Goal: Task Accomplishment & Management: Manage account settings

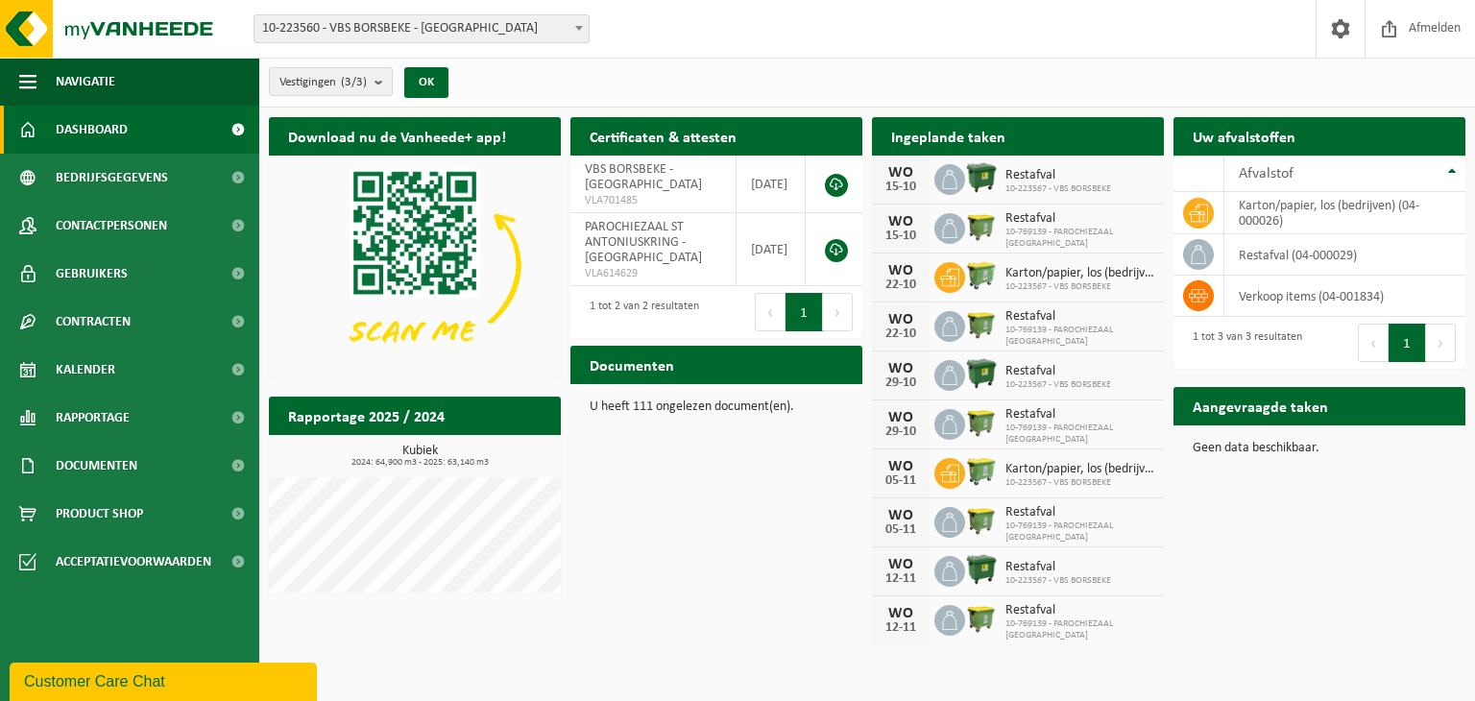
click at [1036, 233] on span "10-769139 - PAROCHIEZAAL ST ANTONIUSKRING" at bounding box center [1079, 238] width 149 height 23
click at [974, 228] on img at bounding box center [981, 226] width 33 height 33
click at [956, 224] on icon at bounding box center [949, 228] width 19 height 19
click at [1059, 477] on span "10-223567 - VBS BORSBEKE" at bounding box center [1079, 483] width 149 height 12
click at [953, 224] on icon at bounding box center [949, 228] width 19 height 19
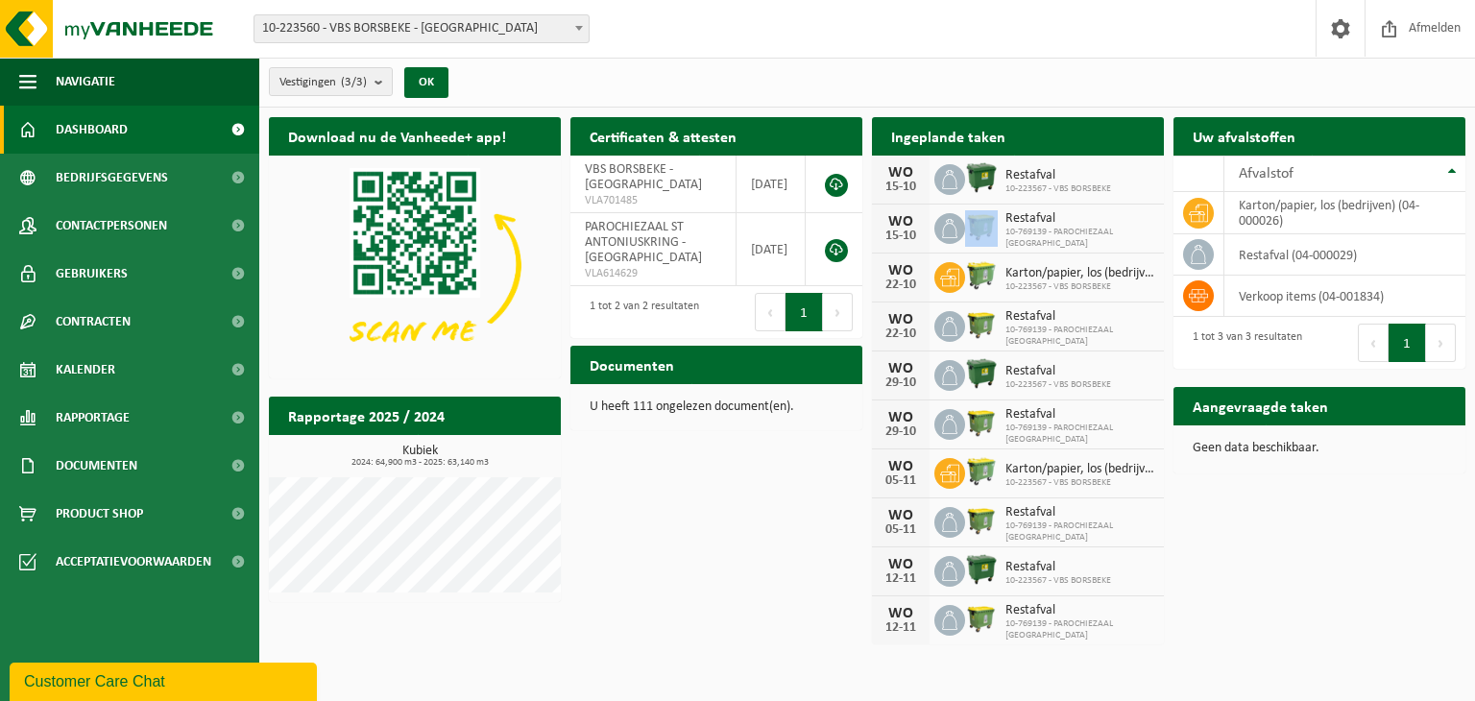
click at [953, 224] on icon at bounding box center [949, 228] width 19 height 19
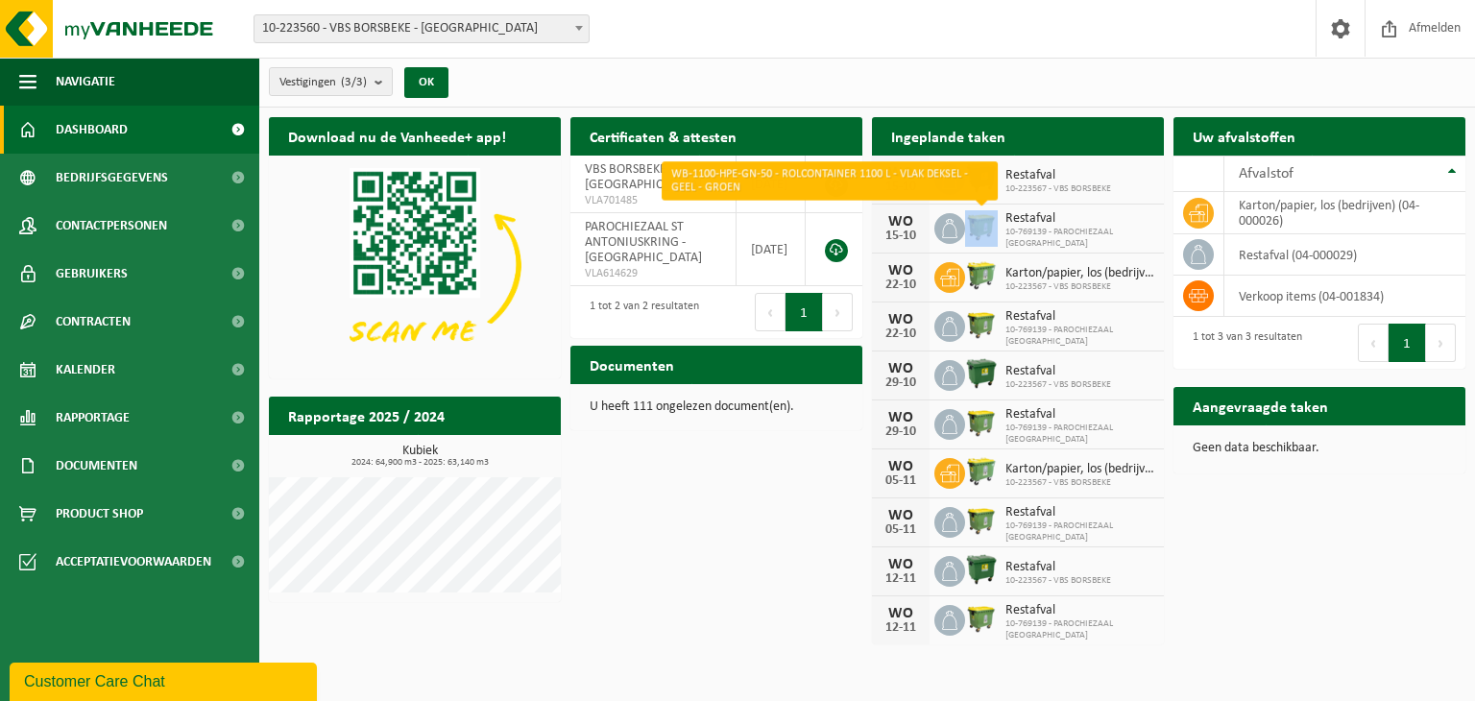
click at [989, 224] on img at bounding box center [981, 226] width 33 height 33
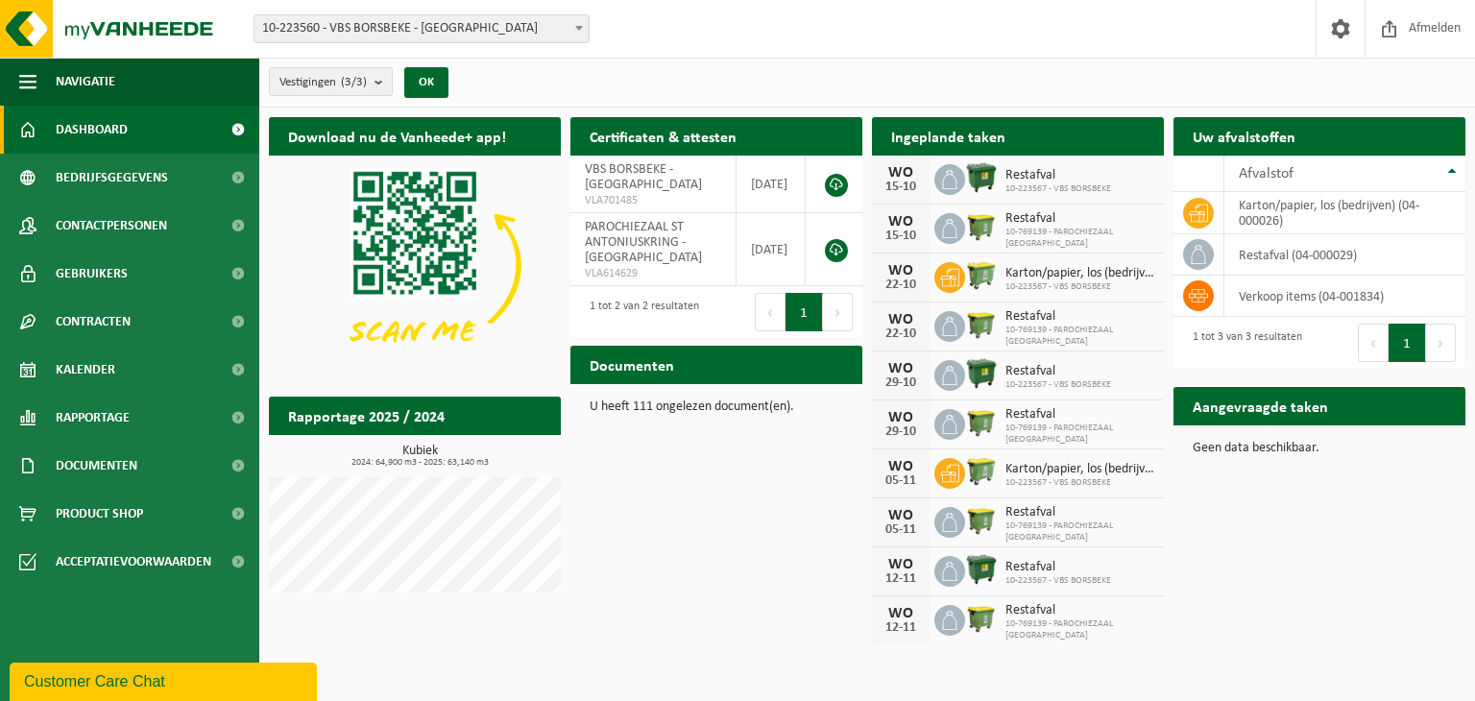
click at [1032, 228] on span "10-769139 - PAROCHIEZAAL [GEOGRAPHIC_DATA]" at bounding box center [1079, 238] width 149 height 23
click at [1032, 228] on span "10-769139 - PAROCHIEZAAL ST ANTONIUSKRING" at bounding box center [1079, 238] width 149 height 23
click at [1045, 240] on span "10-769139 - PAROCHIEZAAL ST ANTONIUSKRING" at bounding box center [1079, 238] width 149 height 23
click at [955, 224] on icon at bounding box center [949, 228] width 19 height 19
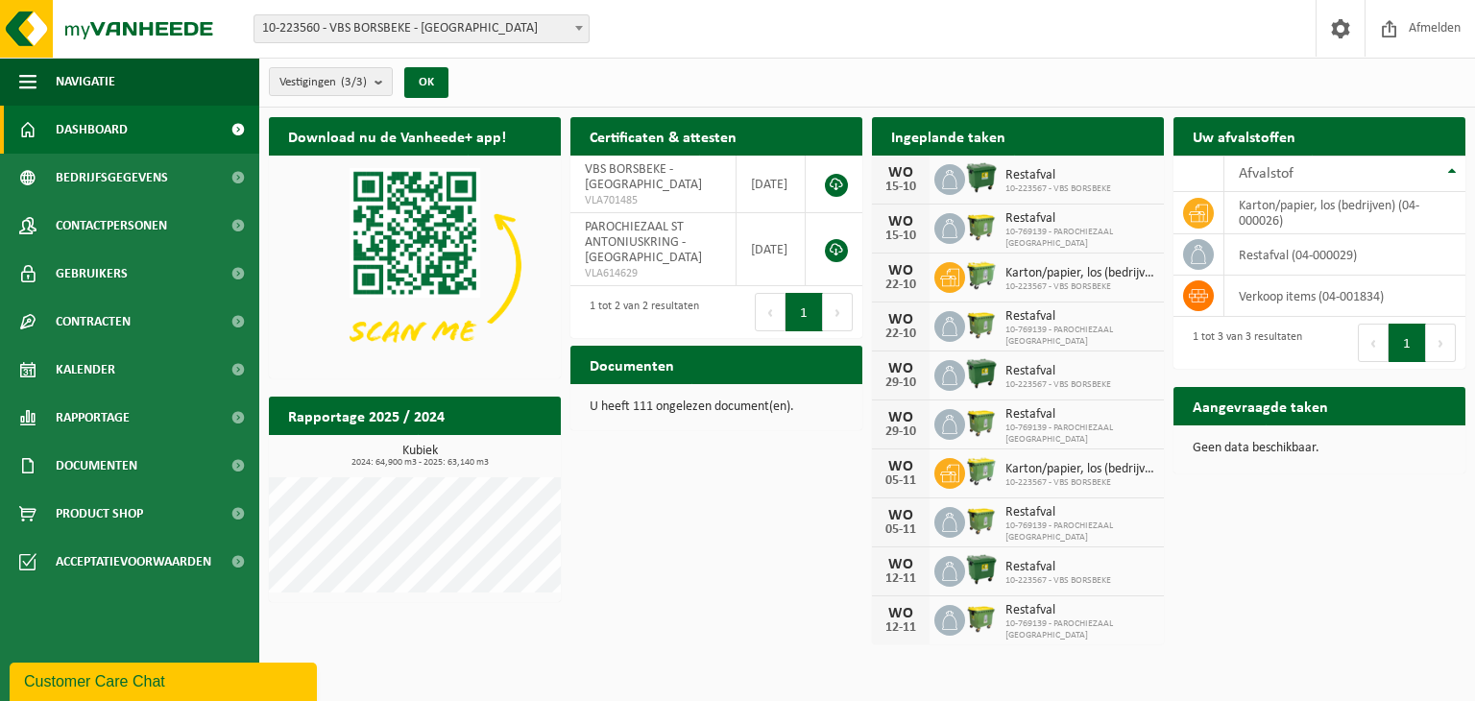
click at [920, 224] on div "WO 15-10" at bounding box center [901, 229] width 58 height 48
click at [901, 222] on div "WO" at bounding box center [901, 221] width 38 height 15
click at [709, 185] on td "VBS BORSBEKE - BORSBEKE VLA701485" at bounding box center [653, 185] width 166 height 58
click at [384, 78] on b "submit" at bounding box center [383, 81] width 17 height 27
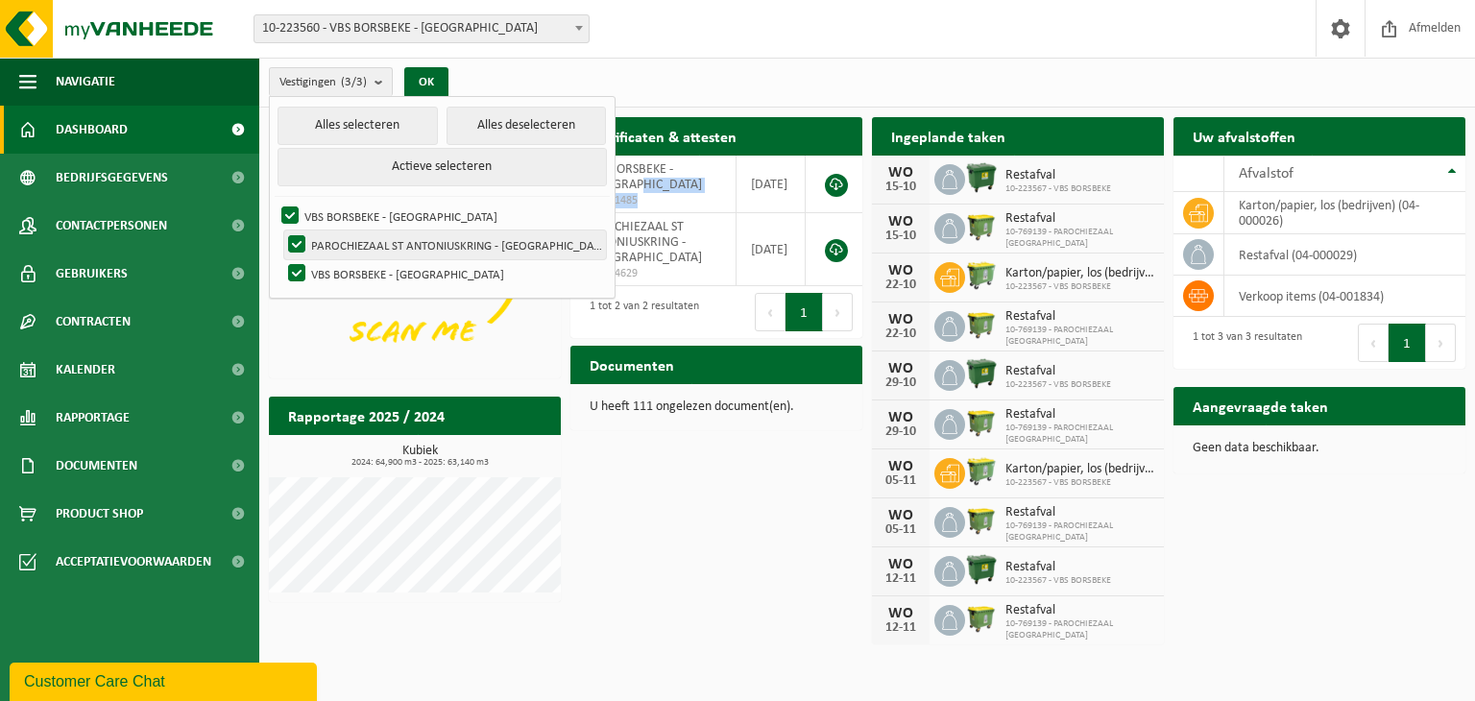
click at [345, 247] on label "PAROCHIEZAAL ST ANTONIUSKRING - BORSBEKE" at bounding box center [445, 244] width 322 height 29
click at [281, 230] on input "PAROCHIEZAAL ST ANTONIUSKRING - BORSBEKE" at bounding box center [280, 230] width 1 height 1
click at [337, 243] on label "PAROCHIEZAAL ST ANTONIUSKRING - BORSBEKE" at bounding box center [445, 244] width 322 height 29
click at [281, 230] on input "PAROCHIEZAAL ST ANTONIUSKRING - BORSBEKE" at bounding box center [280, 230] width 1 height 1
checkbox input "true"
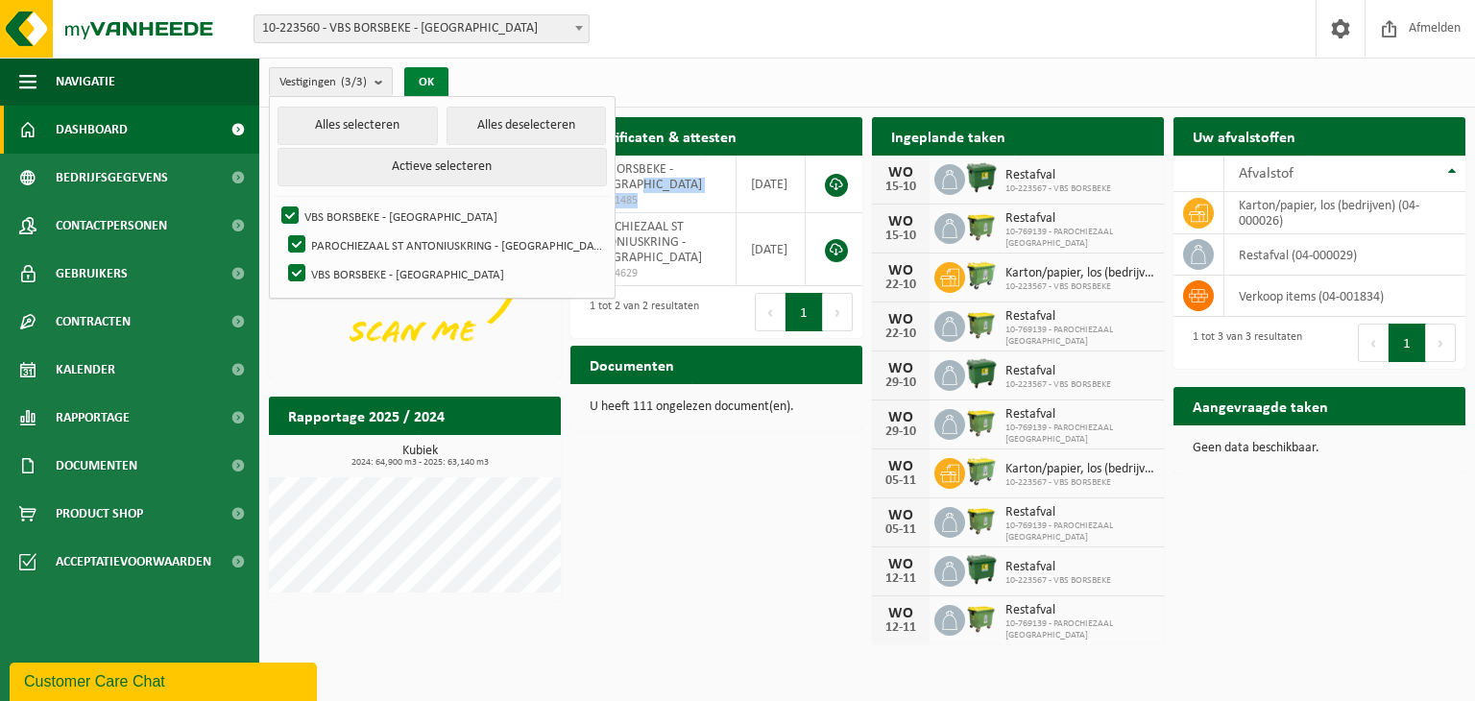
click at [427, 91] on button "OK" at bounding box center [426, 82] width 44 height 31
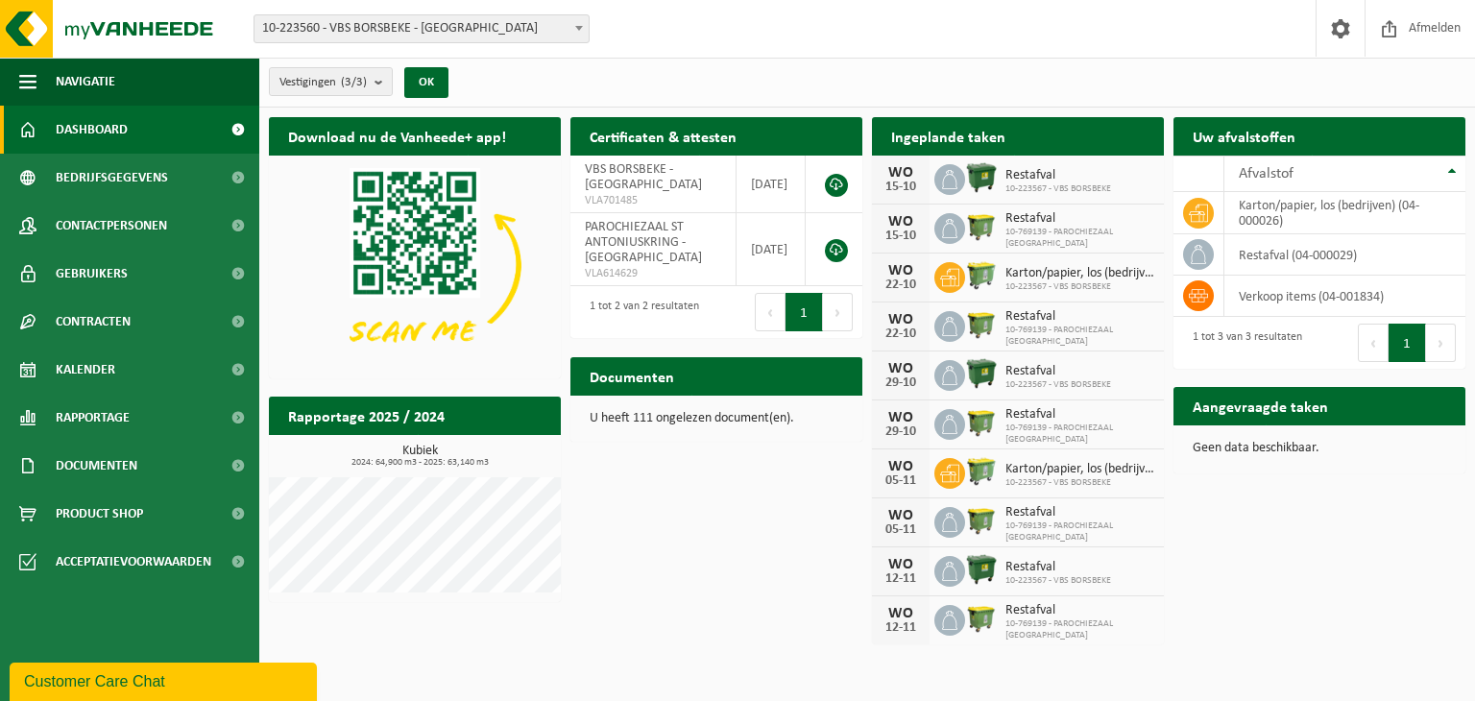
click at [993, 138] on h2 "Ingeplande taken" at bounding box center [948, 135] width 153 height 37
click at [783, 408] on span "Bekijk uw documenten" at bounding box center [767, 414] width 120 height 12
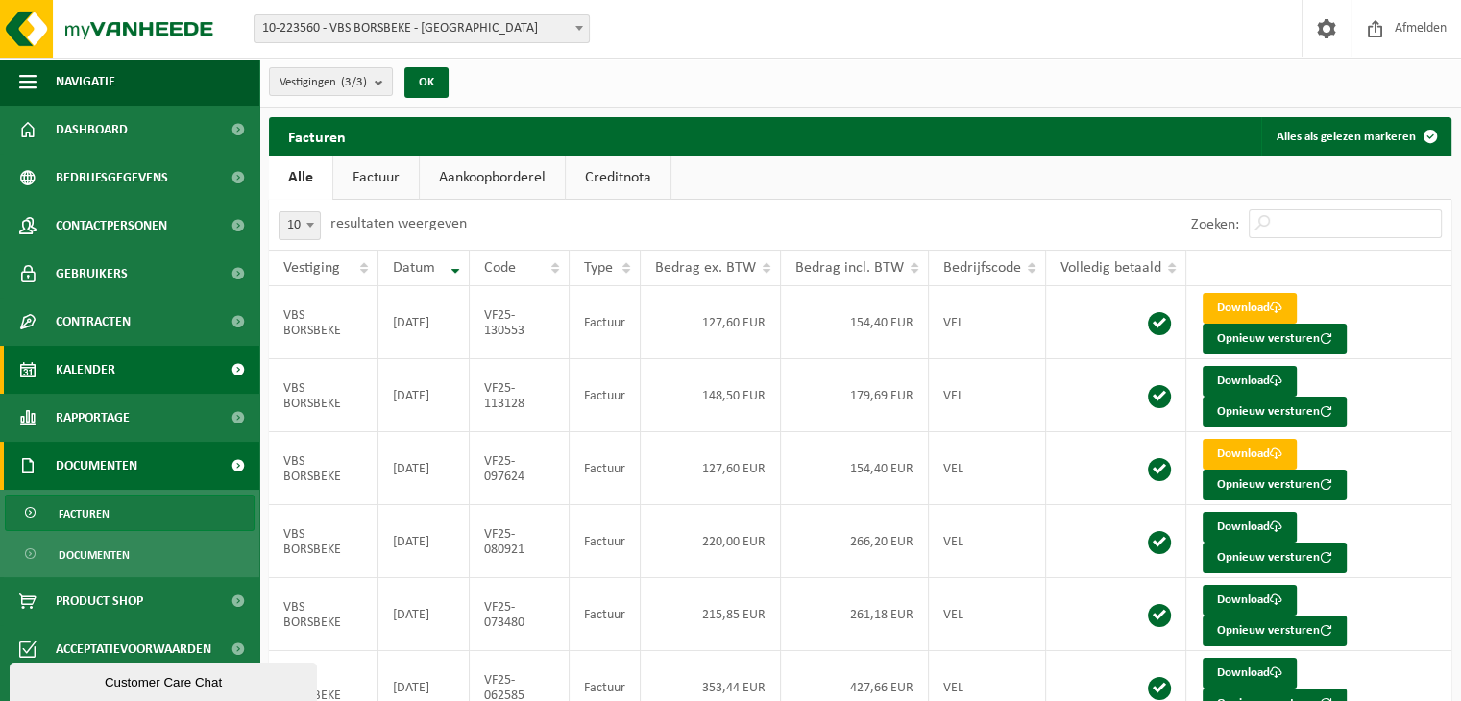
click at [157, 372] on link "Kalender" at bounding box center [129, 370] width 259 height 48
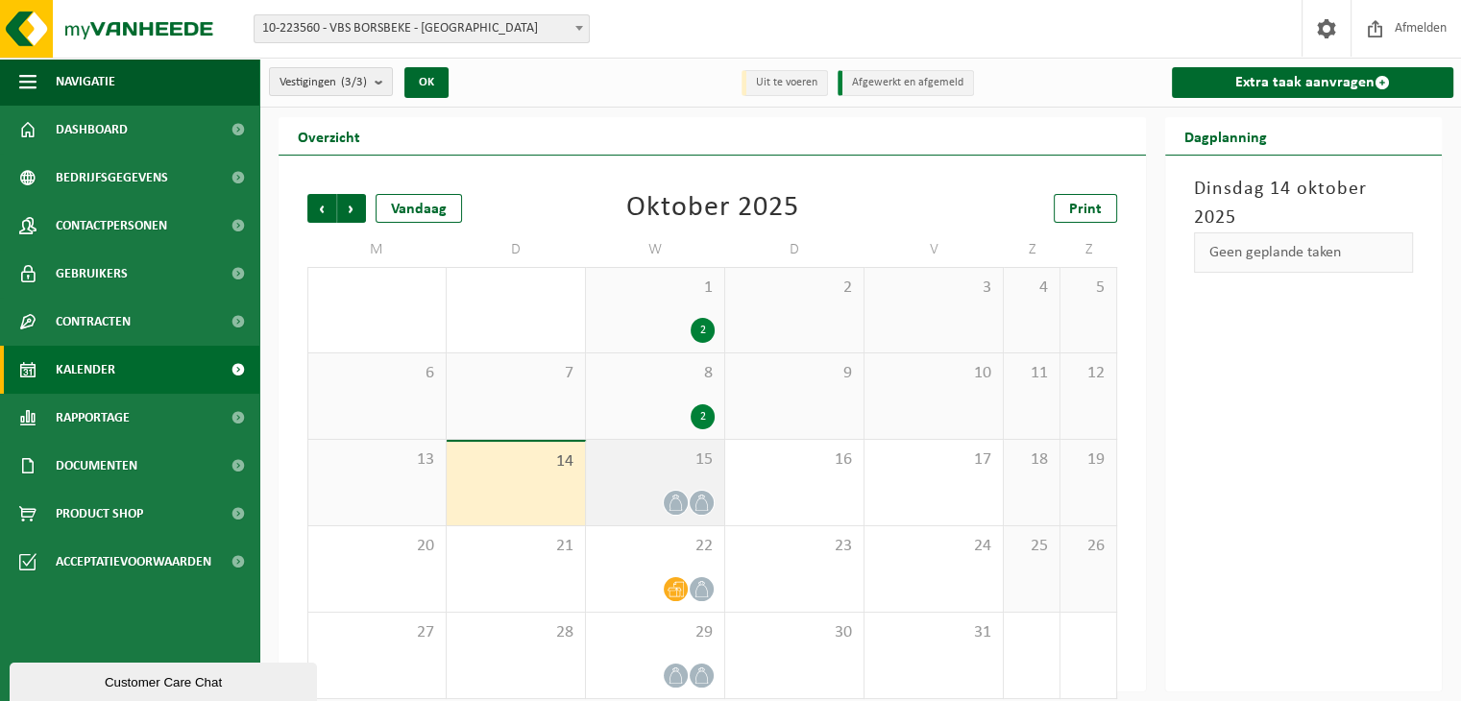
click at [703, 485] on div "15" at bounding box center [655, 482] width 138 height 85
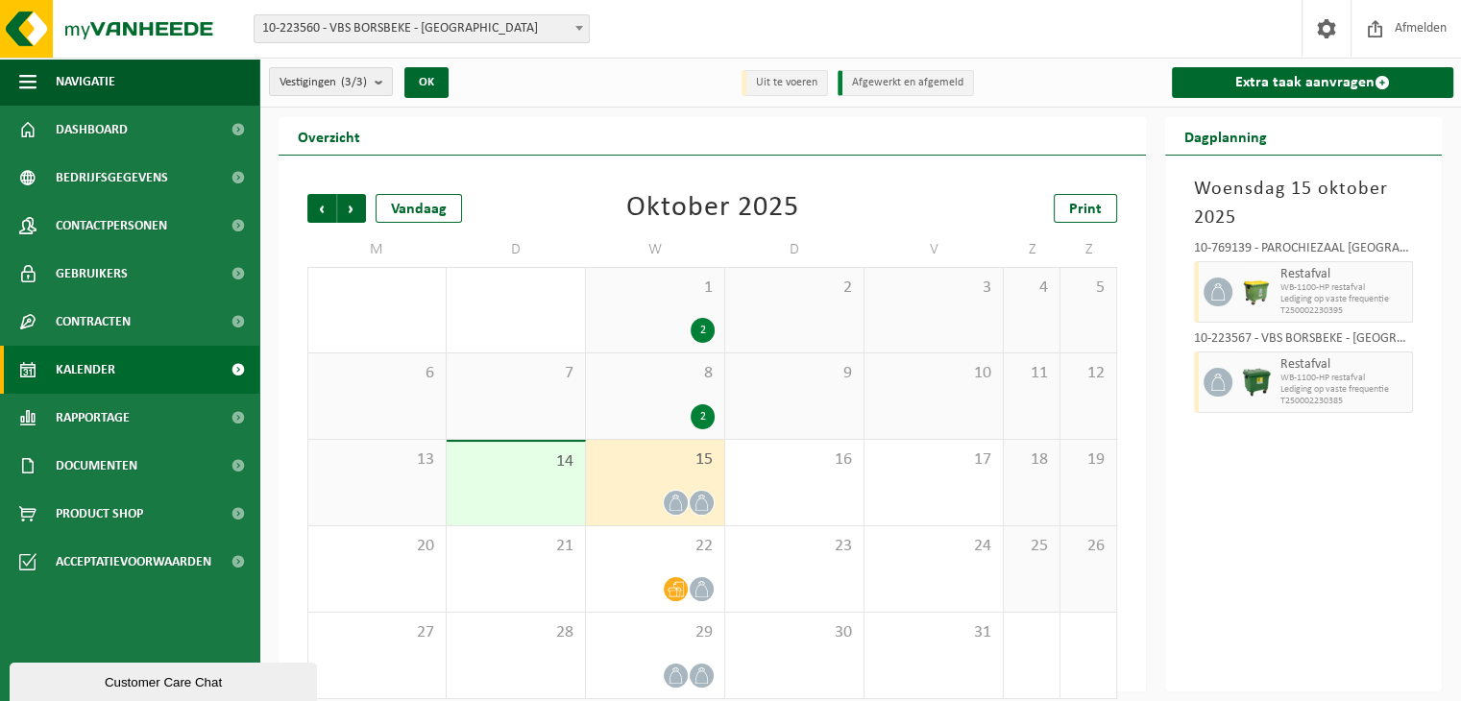
click at [1295, 300] on span "Lediging op vaste frequentie" at bounding box center [1343, 300] width 127 height 12
click at [1235, 284] on div at bounding box center [1215, 291] width 43 height 61
click at [1353, 301] on span "Lediging op vaste frequentie" at bounding box center [1343, 300] width 127 height 12
click at [1250, 288] on img at bounding box center [1256, 292] width 29 height 29
click at [1220, 288] on icon at bounding box center [1217, 291] width 17 height 17
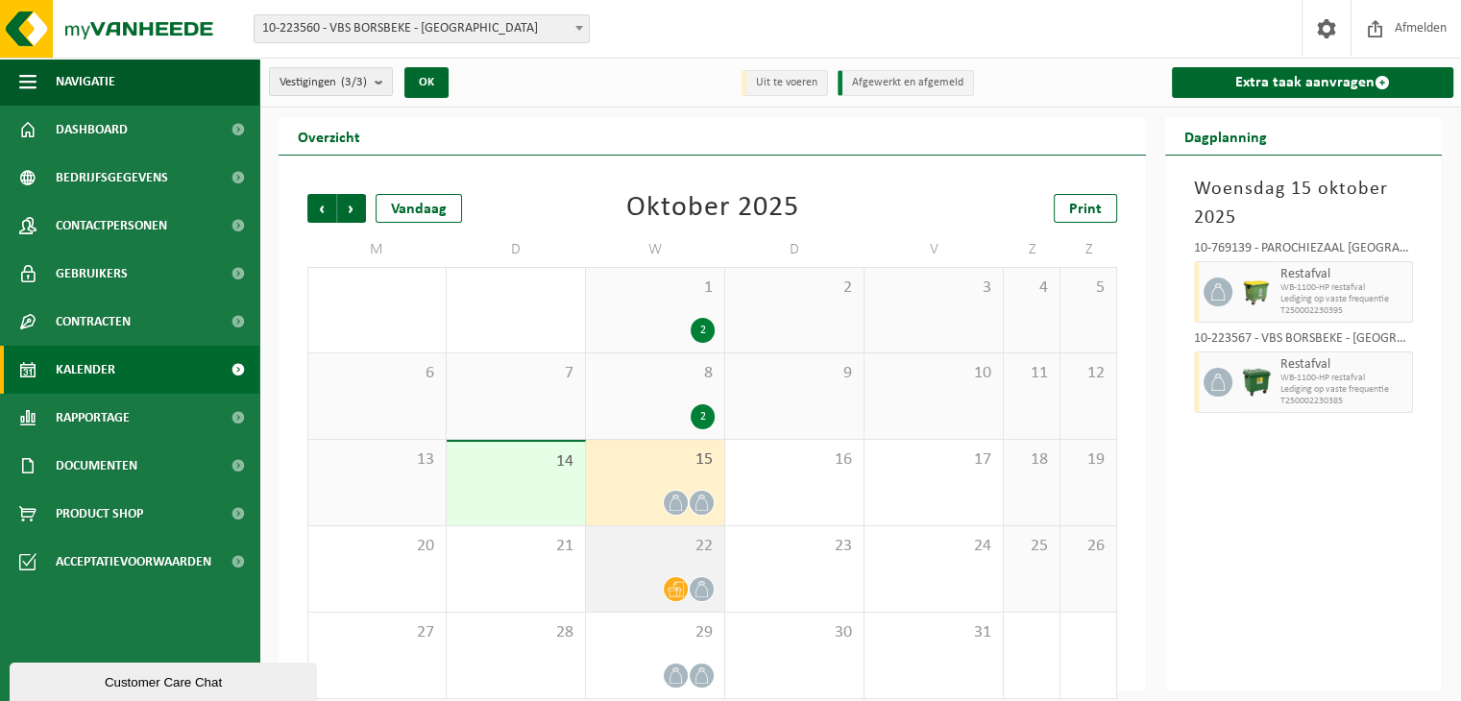
click at [696, 583] on icon at bounding box center [701, 589] width 16 height 16
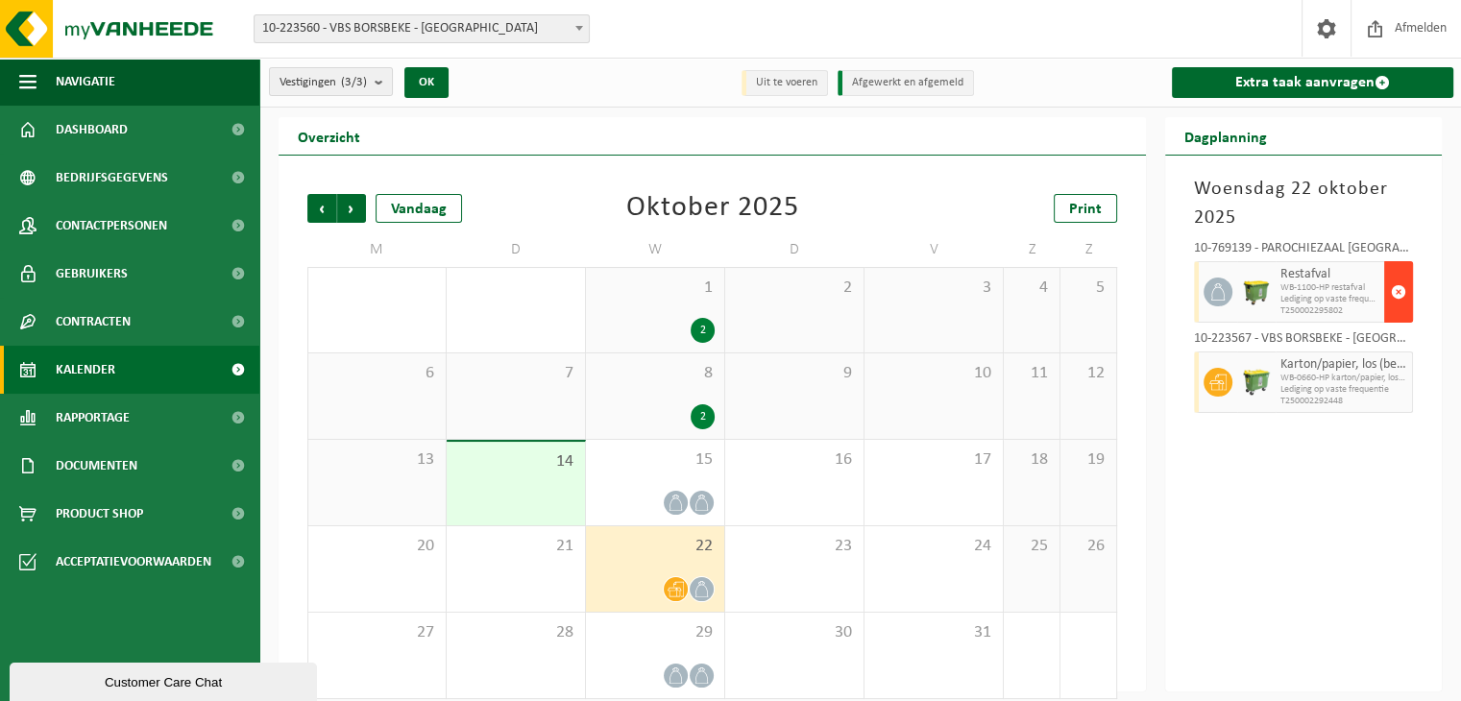
click at [1392, 297] on span "button" at bounding box center [1397, 292] width 15 height 38
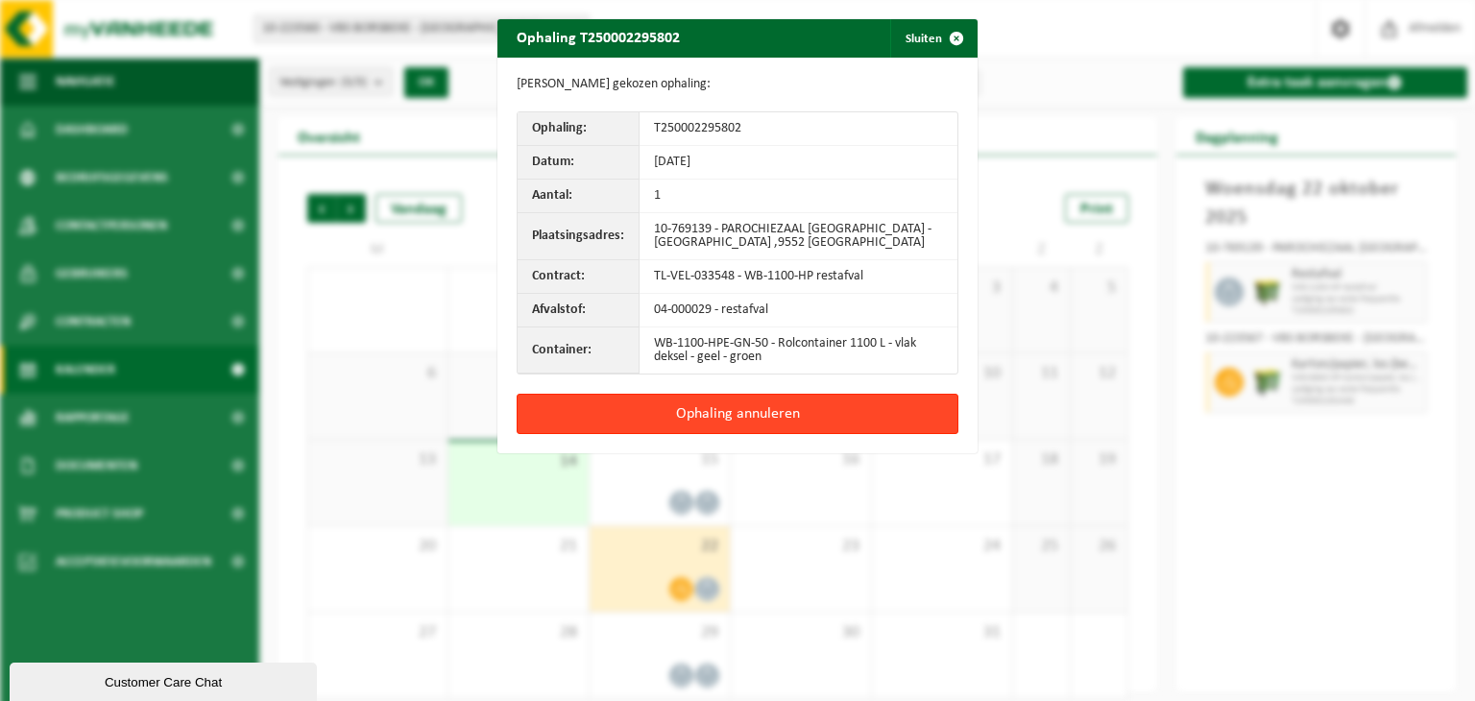
click at [801, 409] on button "Ophaling annuleren" at bounding box center [738, 414] width 442 height 40
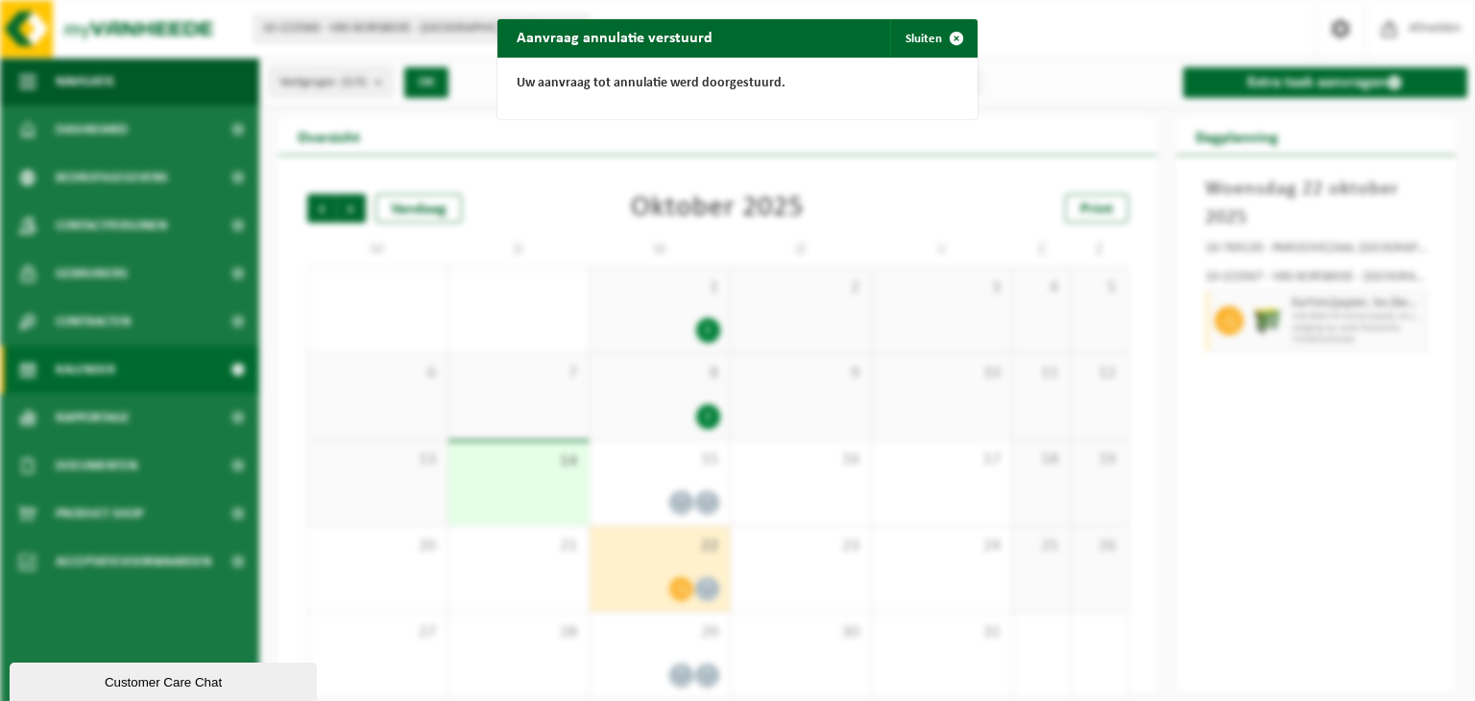
click at [711, 595] on div "Aanvraag annulatie verstuurd Sluiten Uw aanvraag tot annulatie werd doorgestuur…" at bounding box center [737, 350] width 1475 height 701
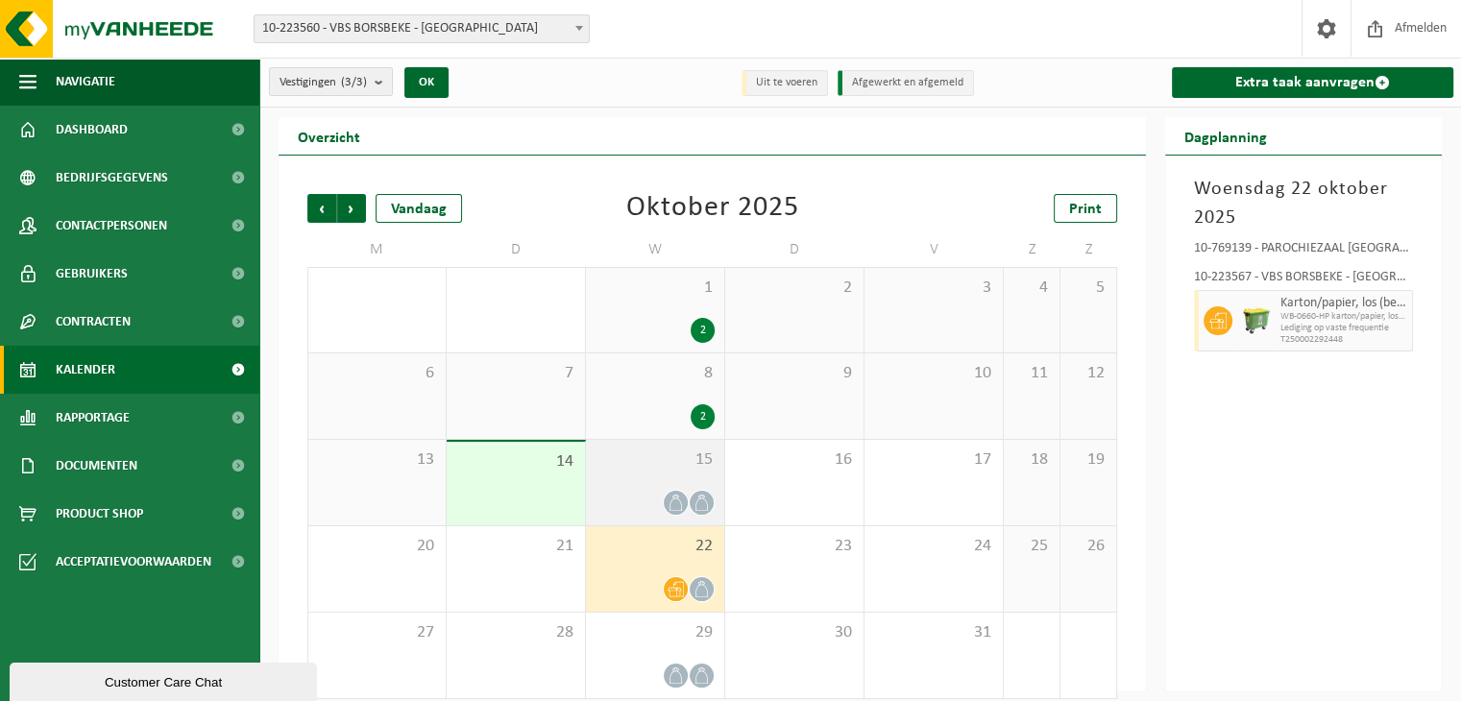
click at [692, 506] on span at bounding box center [701, 503] width 24 height 24
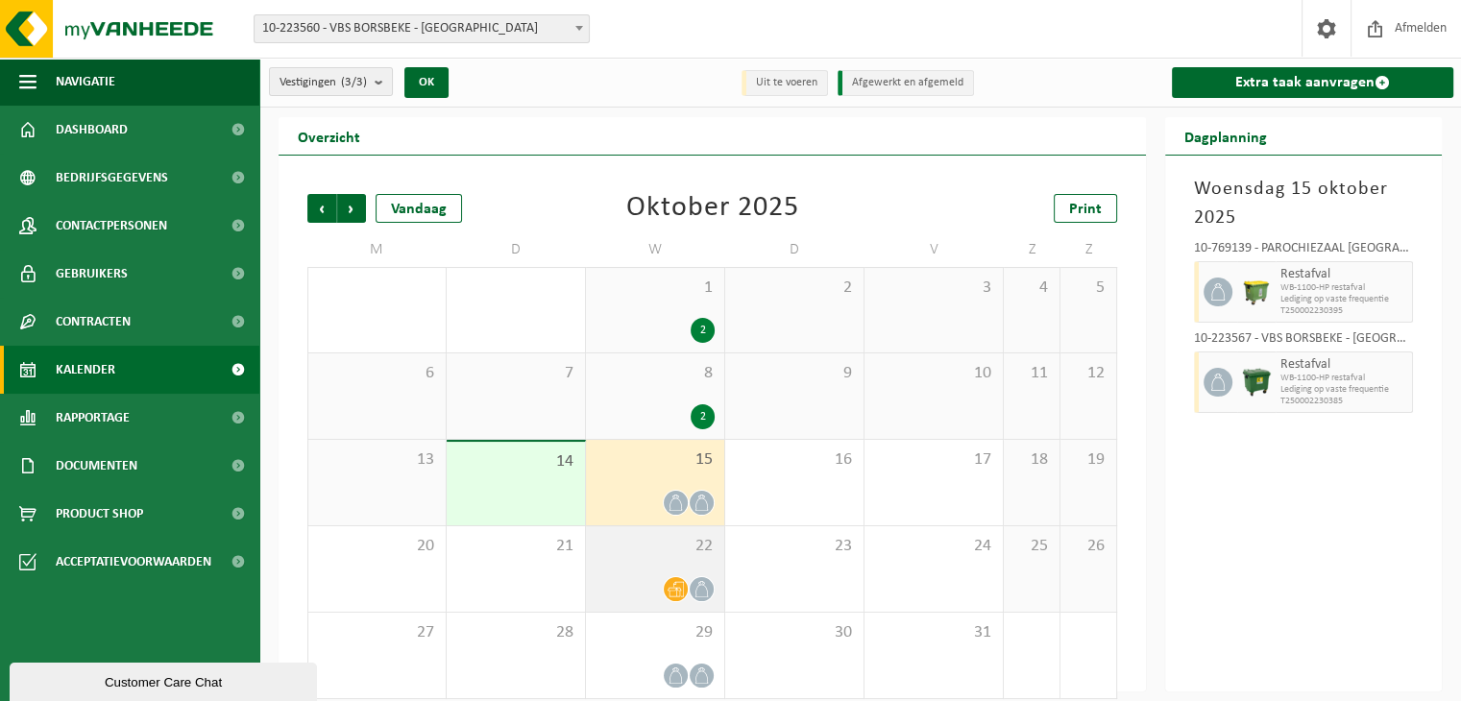
click at [678, 593] on icon at bounding box center [675, 589] width 16 height 16
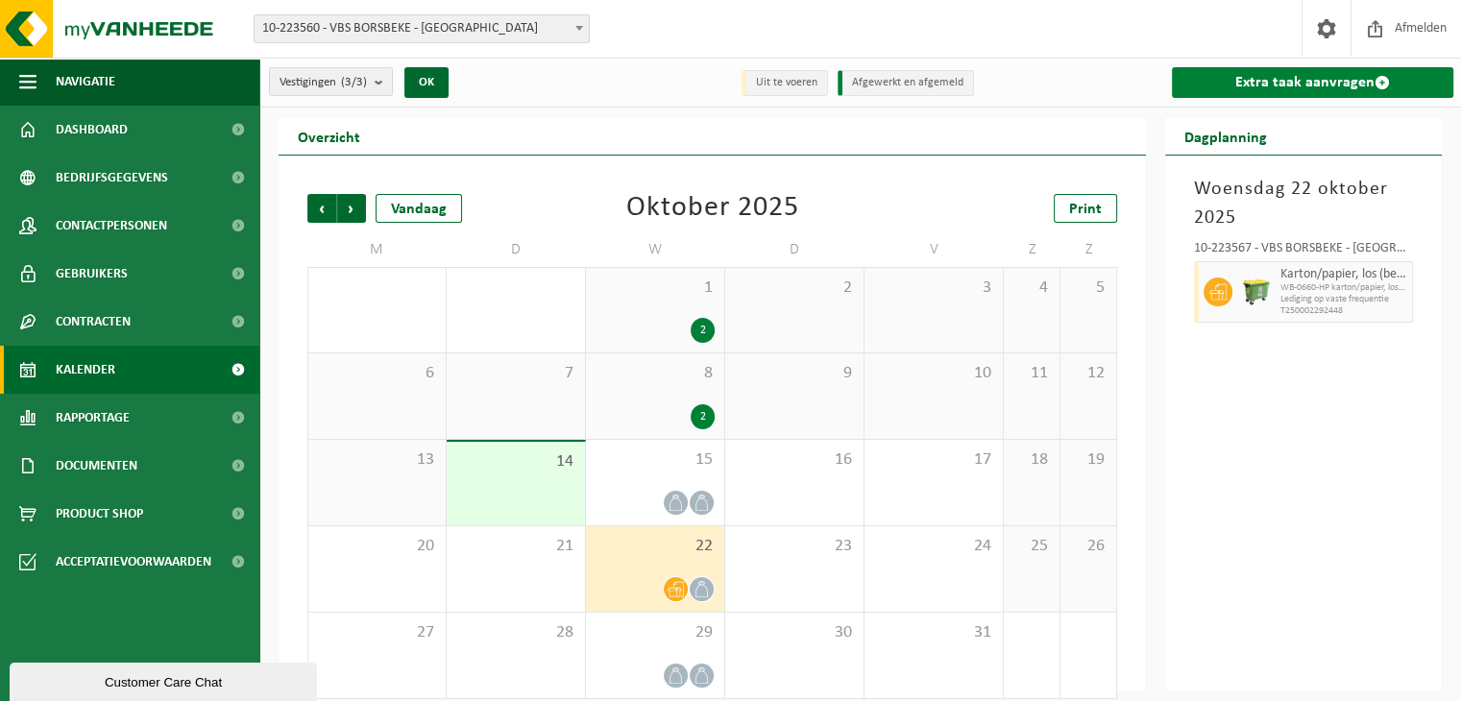
click at [1296, 73] on link "Extra taak aanvragen" at bounding box center [1312, 82] width 281 height 31
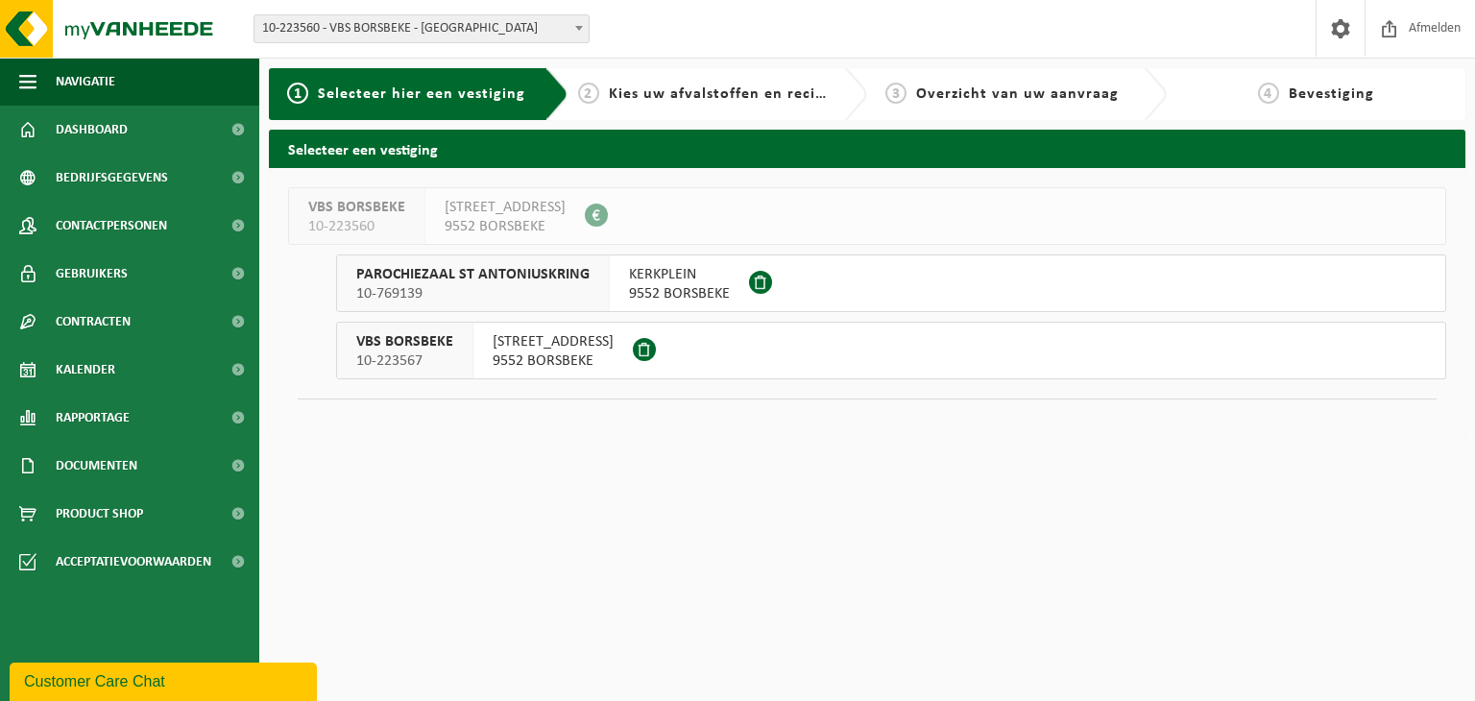
click at [737, 285] on div "KERKPLEIN 9552 BORSBEKE" at bounding box center [679, 283] width 139 height 56
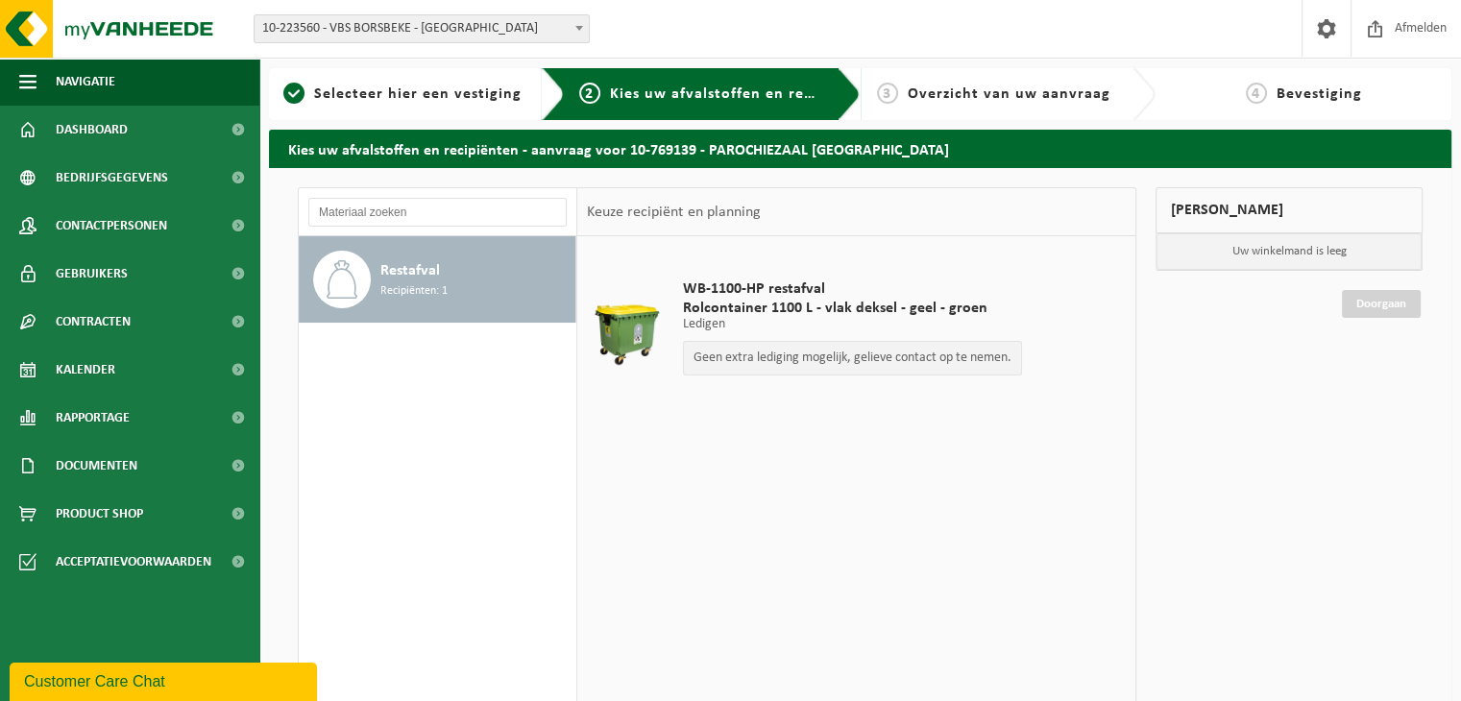
click at [719, 402] on div "WB-1100-HP restafval Rolcontainer 1100 L - vlak deksel - geel - groen Ledigen L…" at bounding box center [852, 332] width 358 height 144
click at [728, 289] on span "WB-1100-HP restafval" at bounding box center [852, 288] width 339 height 19
click at [445, 103] on link "1 Selecteer hier een vestiging" at bounding box center [402, 94] width 248 height 23
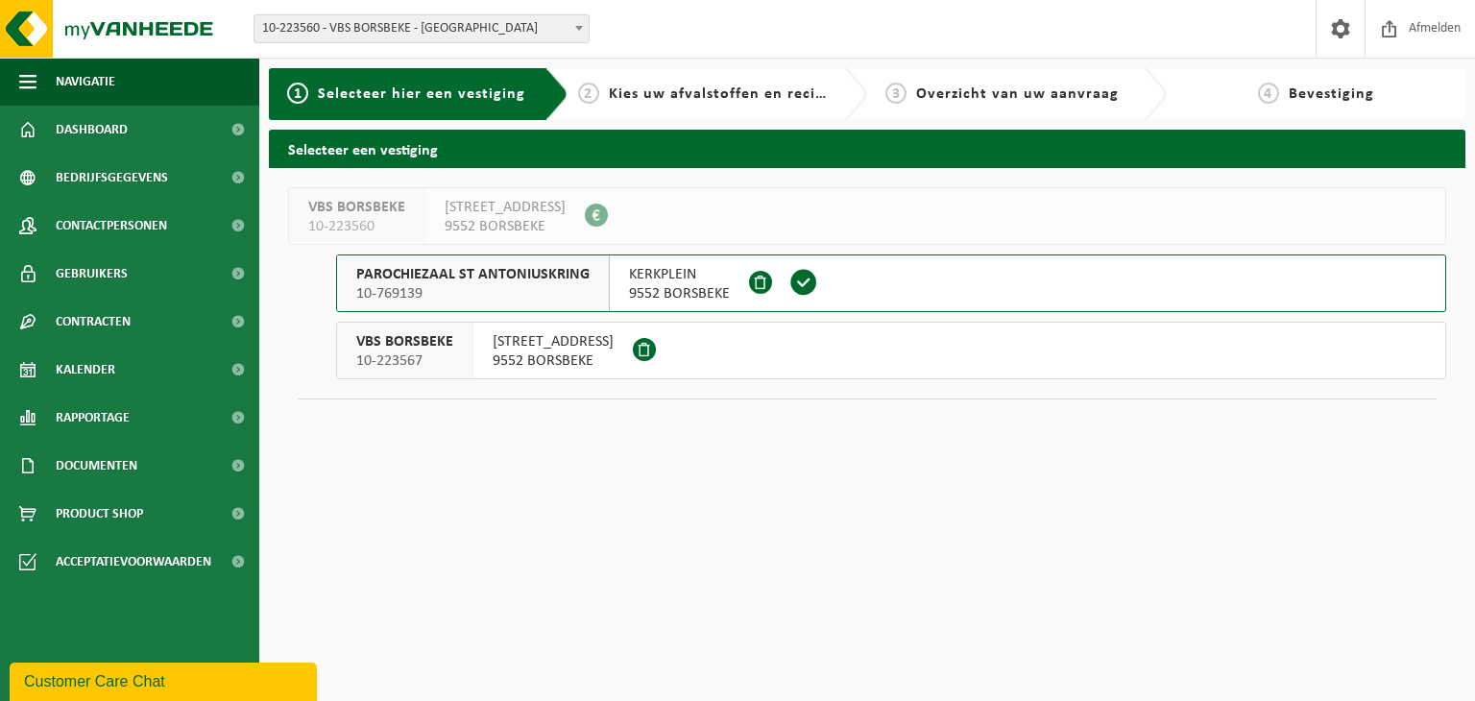
click at [714, 289] on span "9552 BORSBEKE" at bounding box center [679, 293] width 101 height 19
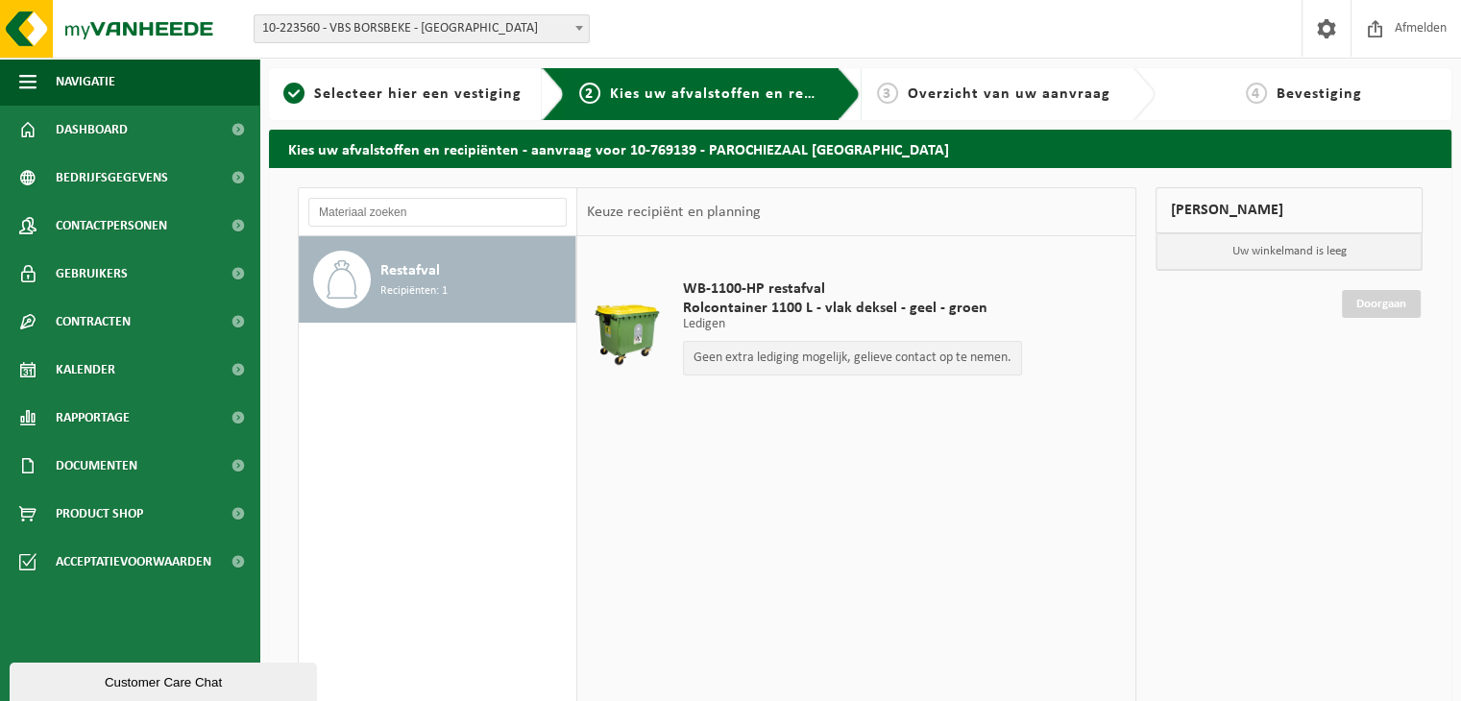
click at [1400, 302] on link "Doorgaan" at bounding box center [1381, 304] width 79 height 28
click at [399, 269] on span "Restafval" at bounding box center [410, 270] width 60 height 23
click at [1004, 92] on span "Overzicht van uw aanvraag" at bounding box center [1008, 93] width 203 height 15
click at [520, 93] on link "1 Selecteer hier een vestiging" at bounding box center [402, 94] width 248 height 23
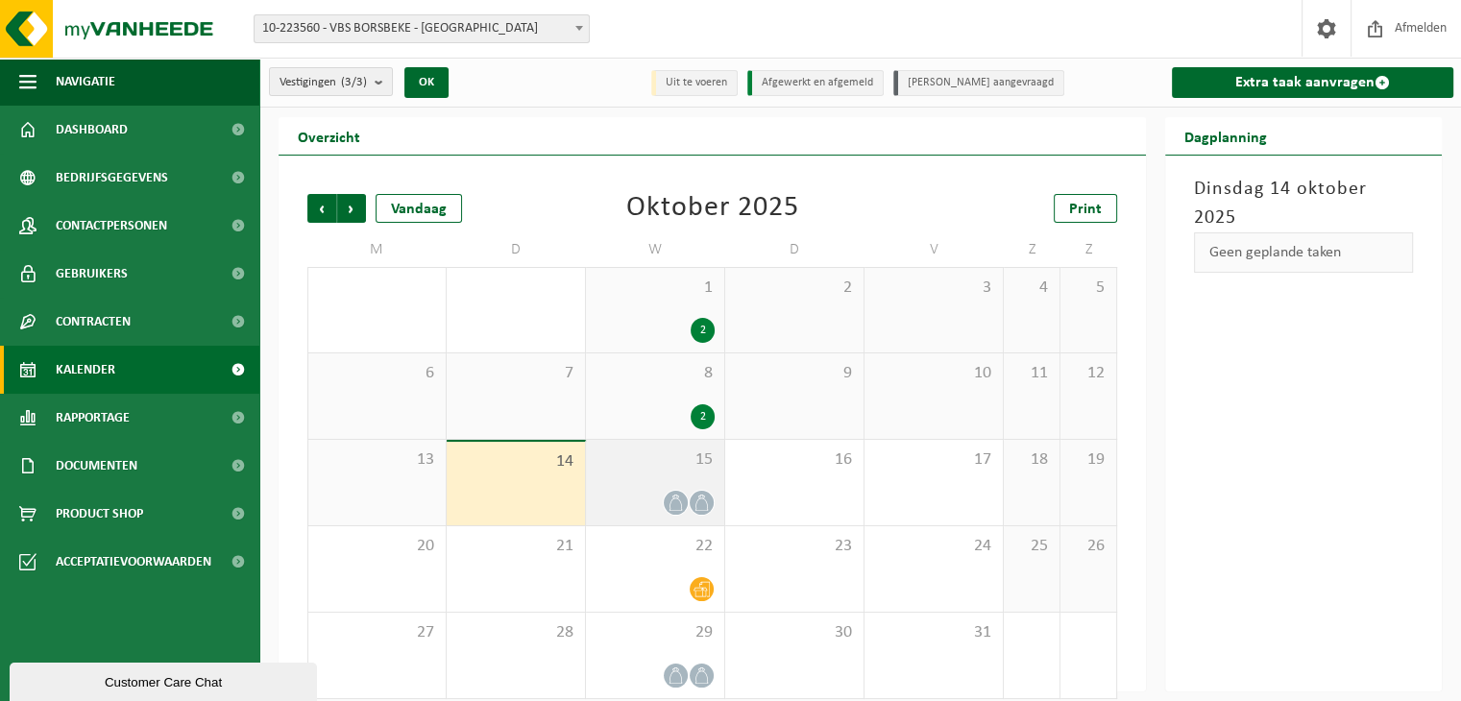
click at [690, 507] on span at bounding box center [701, 503] width 24 height 24
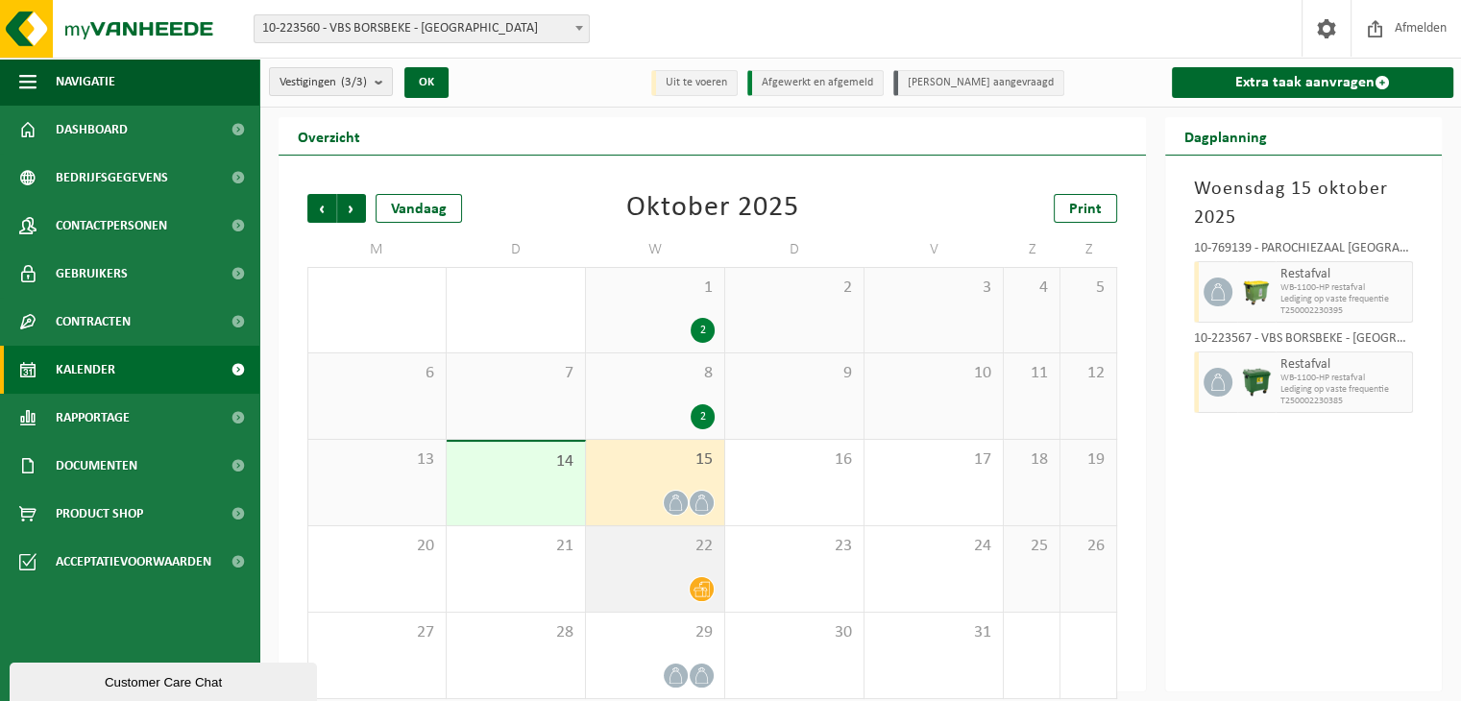
click at [689, 596] on div at bounding box center [654, 589] width 119 height 26
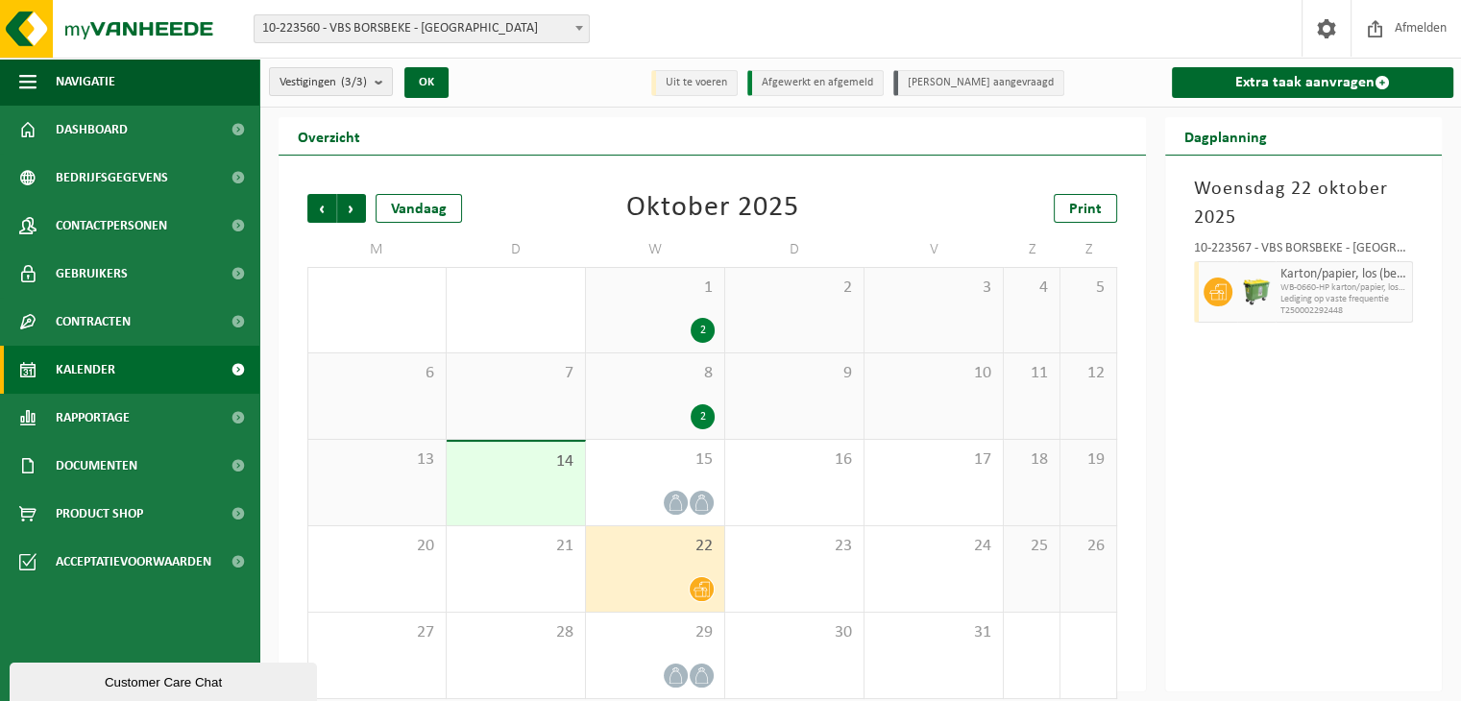
click at [970, 89] on li "Annulatie aangevraagd" at bounding box center [978, 83] width 171 height 26
click at [1195, 80] on link "Extra taak aanvragen" at bounding box center [1312, 82] width 281 height 31
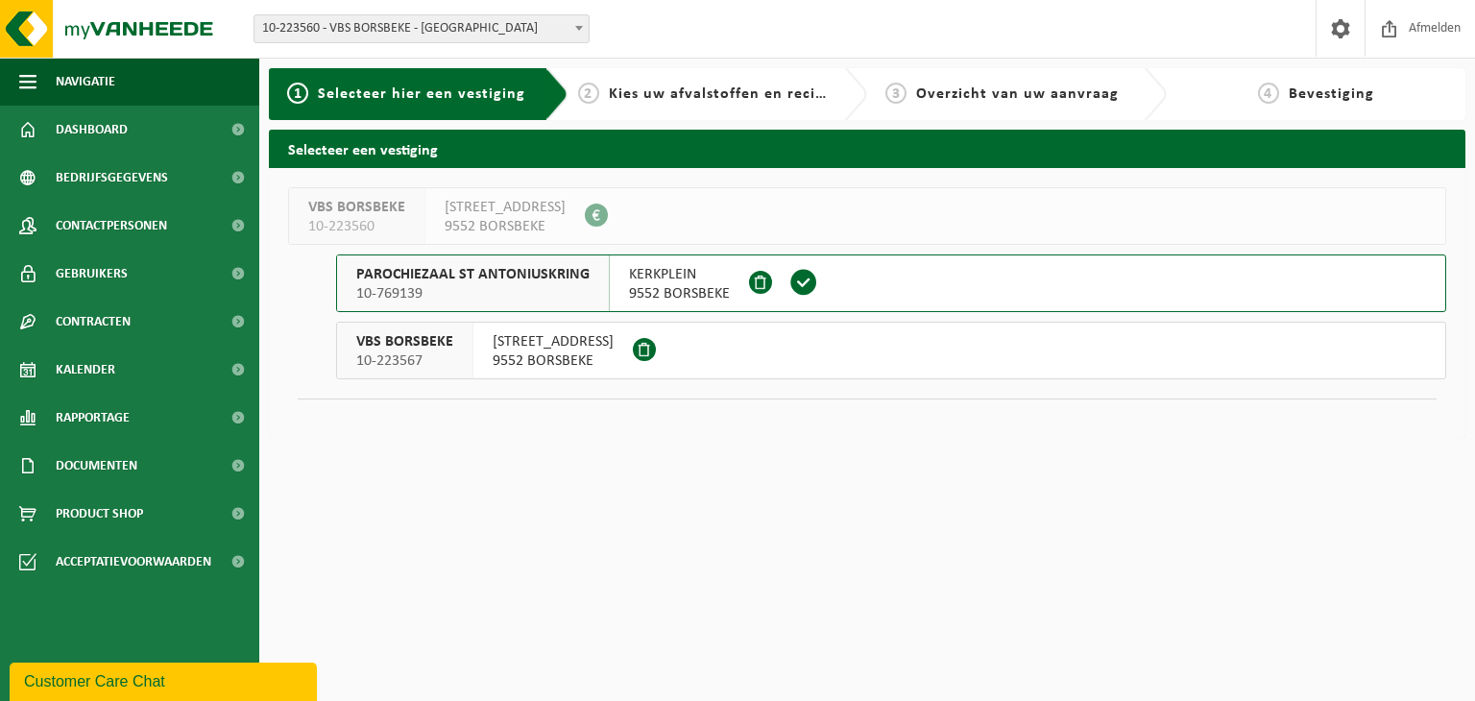
click at [557, 282] on span "PAROCHIEZAAL ST ANTONIUSKRING" at bounding box center [472, 274] width 233 height 19
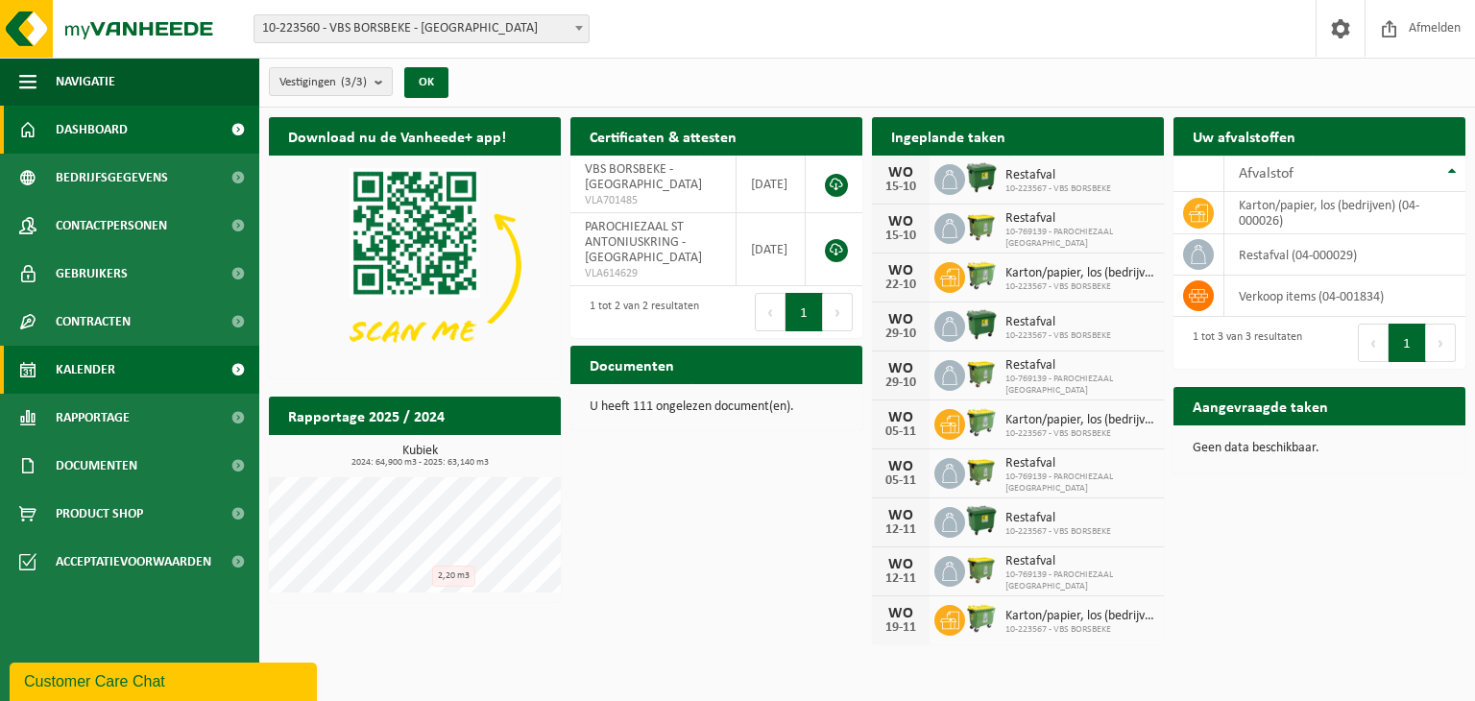
click at [104, 372] on span "Kalender" at bounding box center [86, 370] width 60 height 48
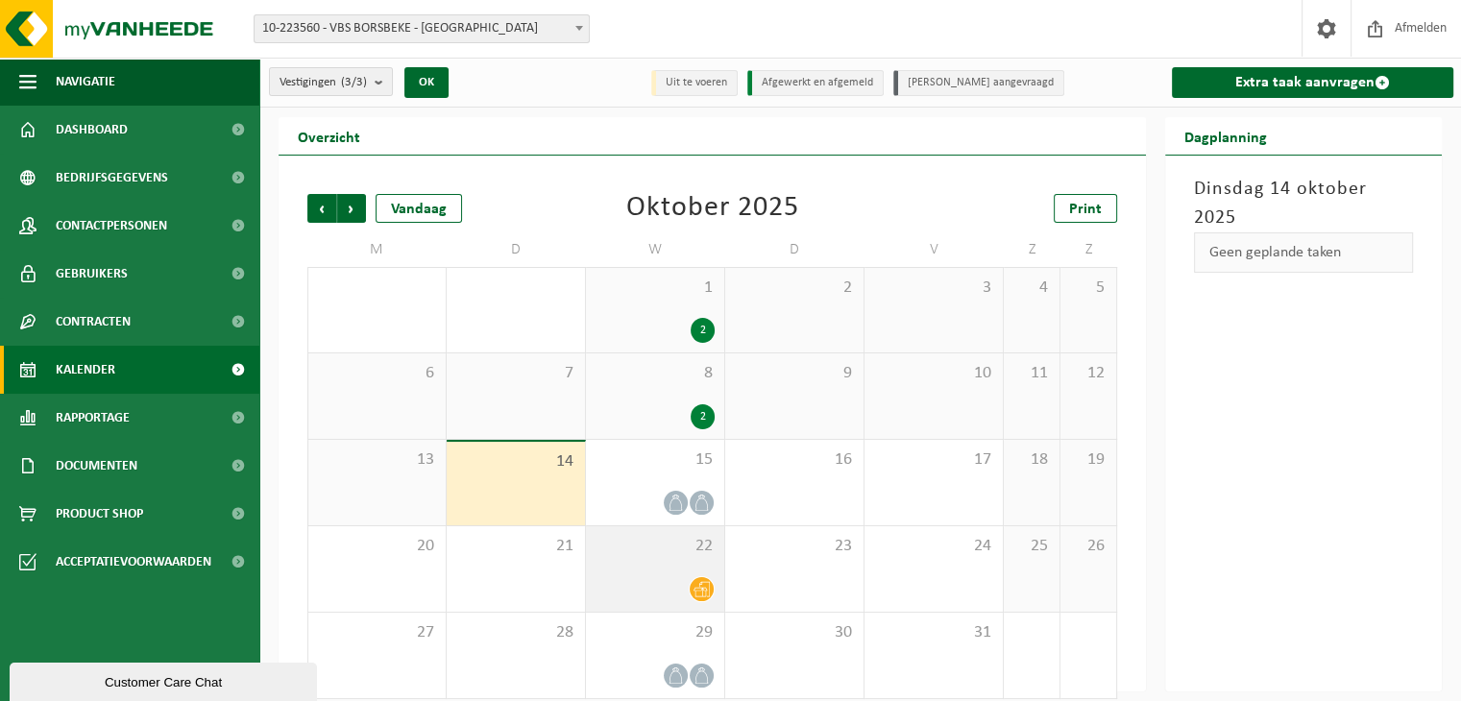
click at [715, 568] on div "22" at bounding box center [655, 568] width 138 height 85
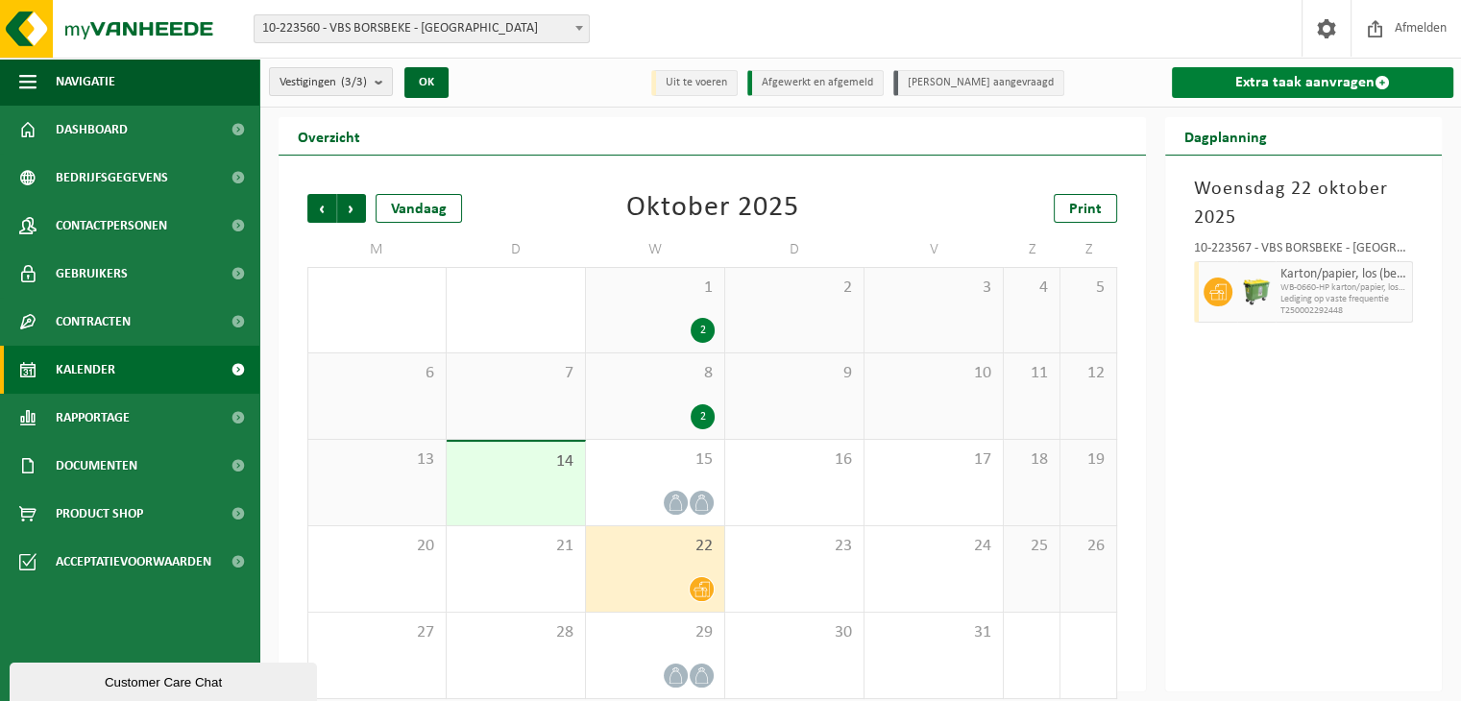
click at [1266, 85] on link "Extra taak aanvragen" at bounding box center [1312, 82] width 281 height 31
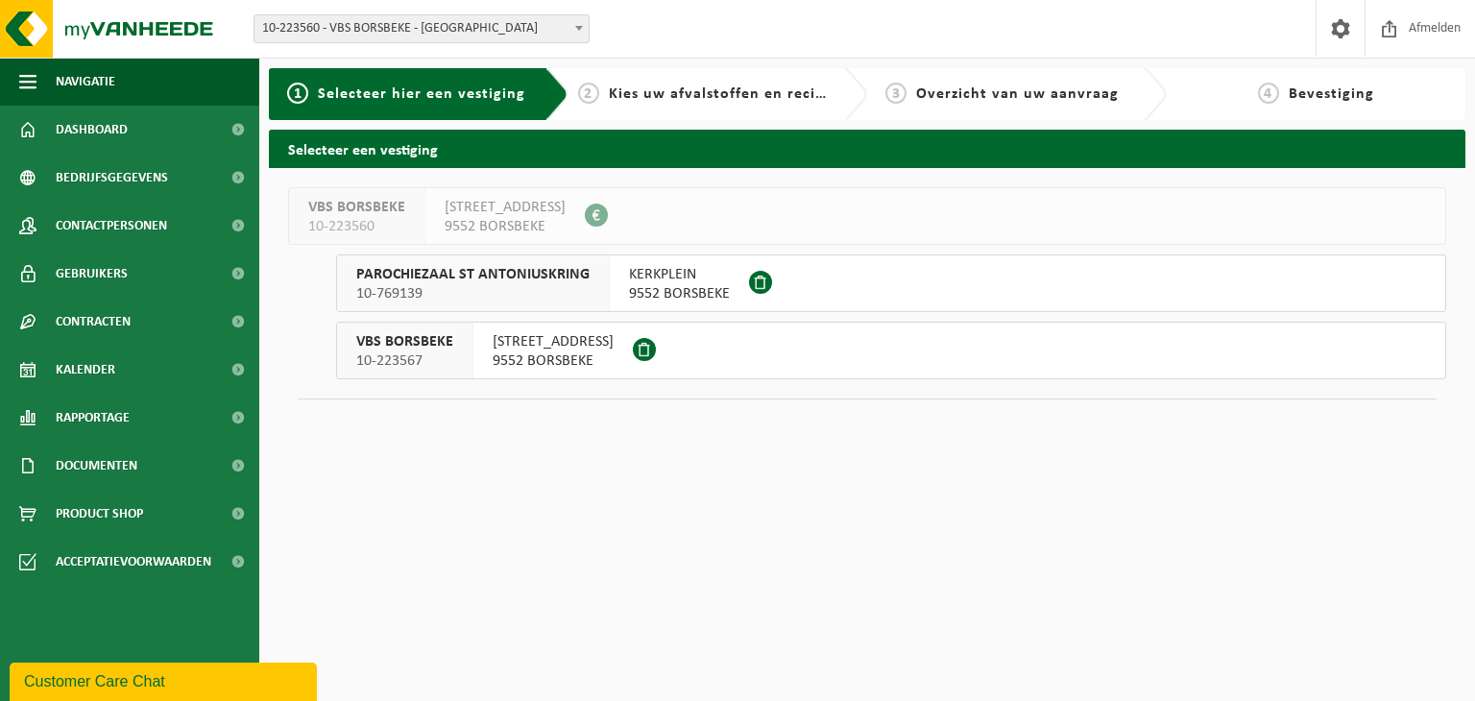
click at [734, 278] on div "KERKPLEIN 9552 [GEOGRAPHIC_DATA]" at bounding box center [679, 283] width 139 height 56
